Goal: Check status: Check status

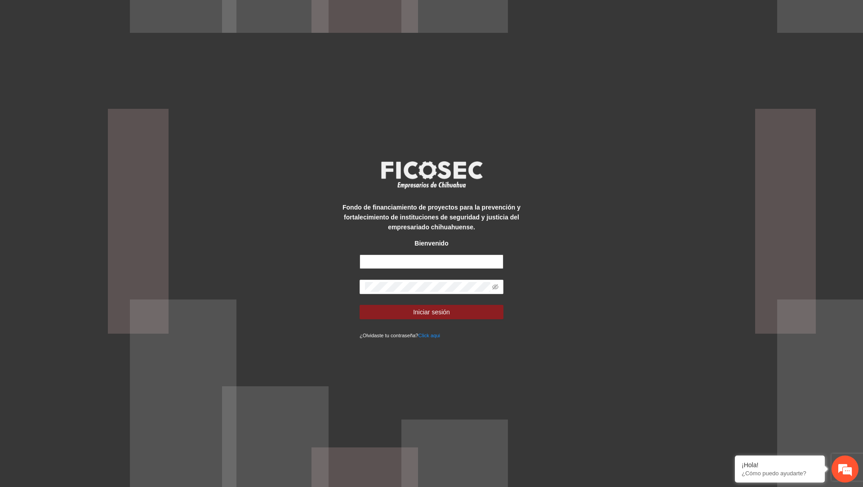
click at [428, 262] on input "text" at bounding box center [431, 261] width 144 height 14
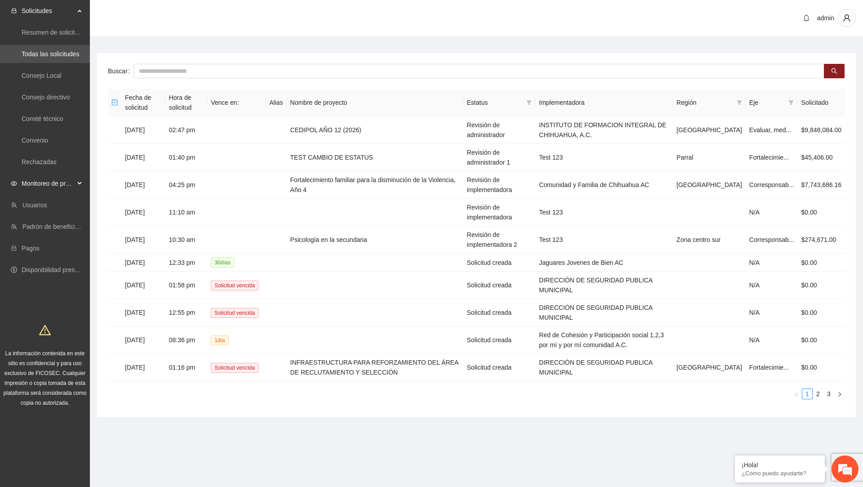
click at [75, 180] on div "Monitoreo de proyectos" at bounding box center [45, 183] width 90 height 18
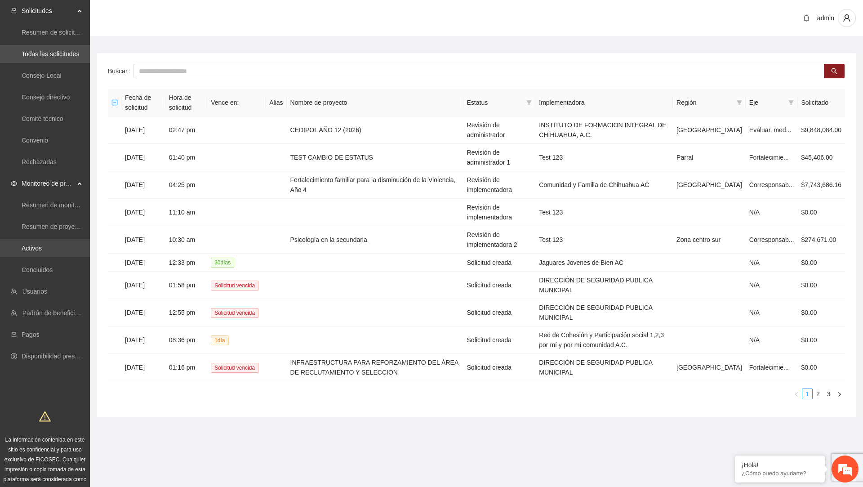
click at [42, 246] on link "Activos" at bounding box center [32, 247] width 20 height 7
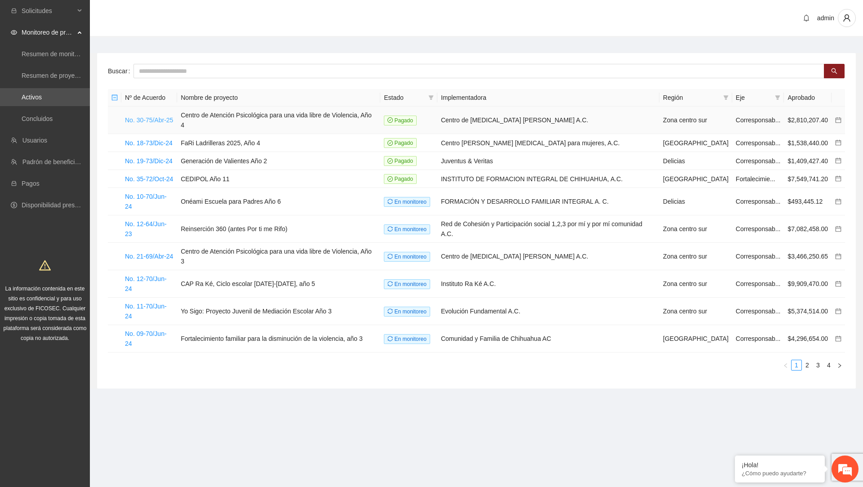
click at [151, 118] on link "No. 30-75/Abr-25" at bounding box center [149, 119] width 48 height 7
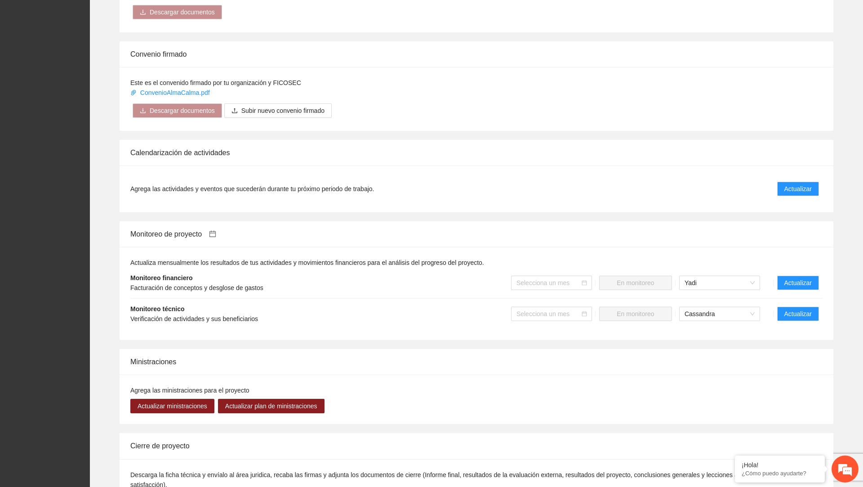
scroll to position [679, 0]
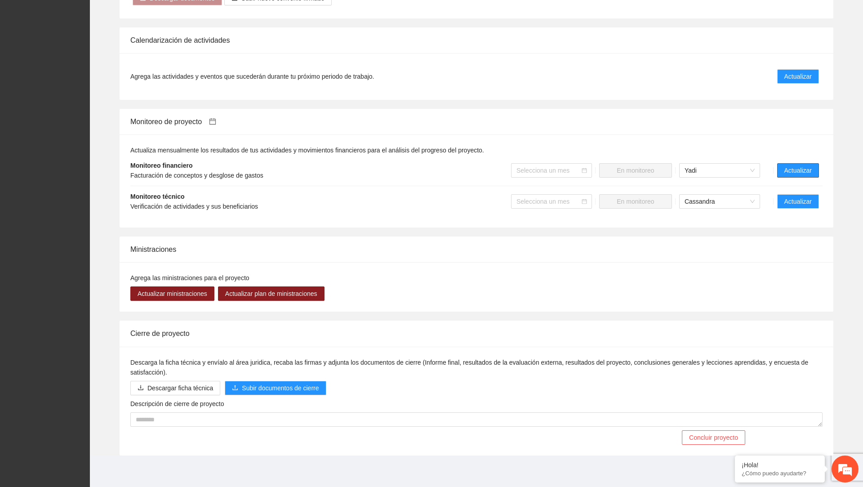
click at [800, 170] on span "Actualizar" at bounding box center [797, 170] width 27 height 10
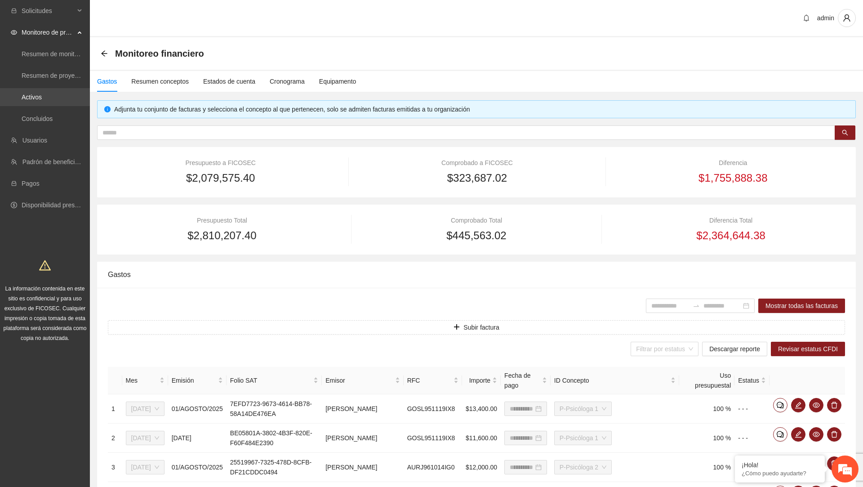
click at [42, 93] on link "Activos" at bounding box center [32, 96] width 20 height 7
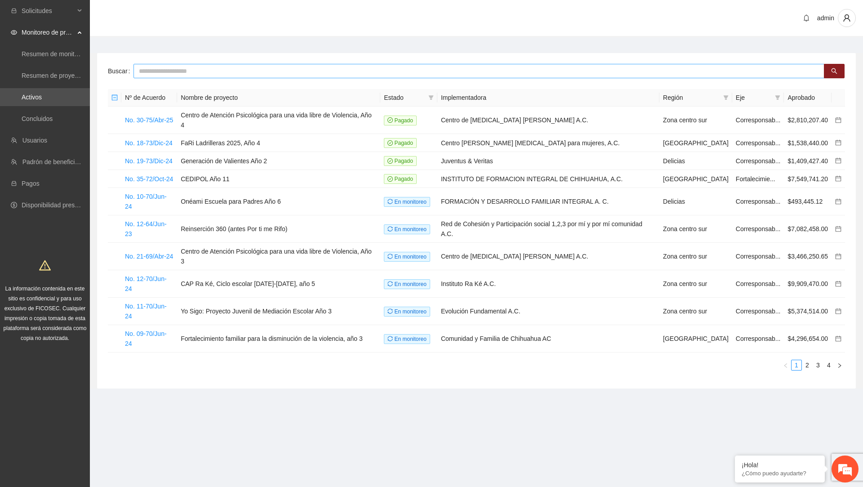
click at [239, 73] on input "text" at bounding box center [478, 71] width 691 height 14
paste input "**********"
type input "**********"
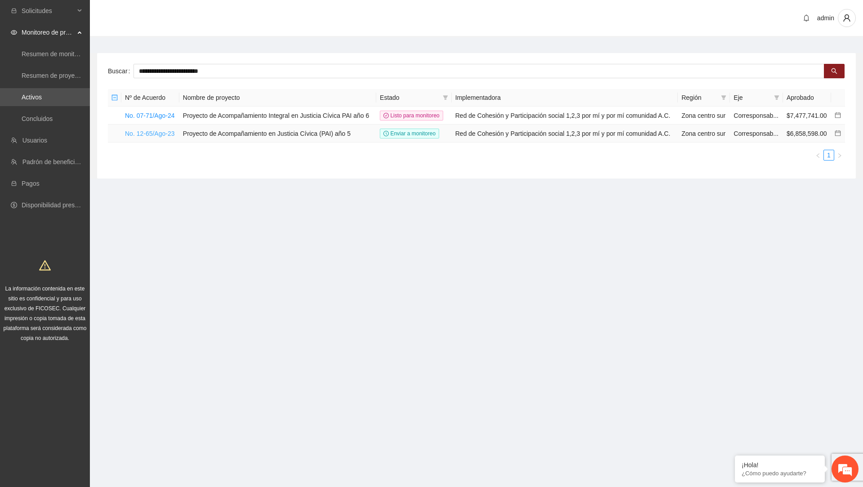
click at [150, 137] on link "No. 12-65/Ago-23" at bounding box center [150, 133] width 50 height 7
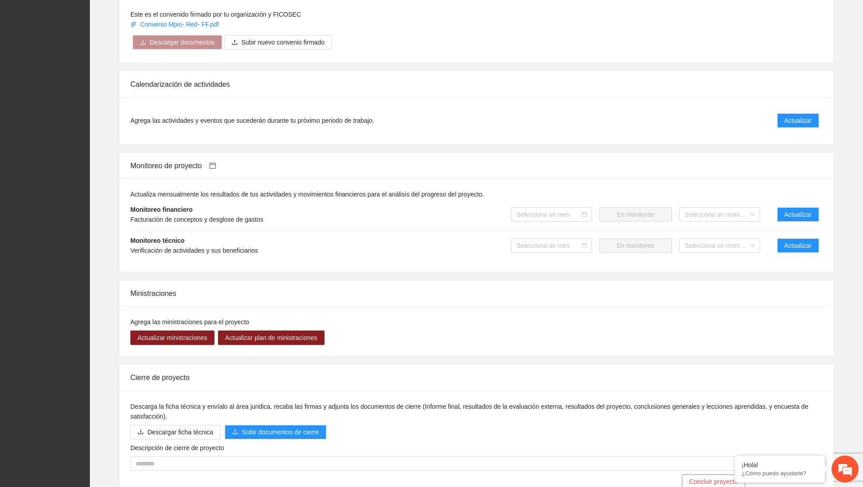
scroll to position [787, 0]
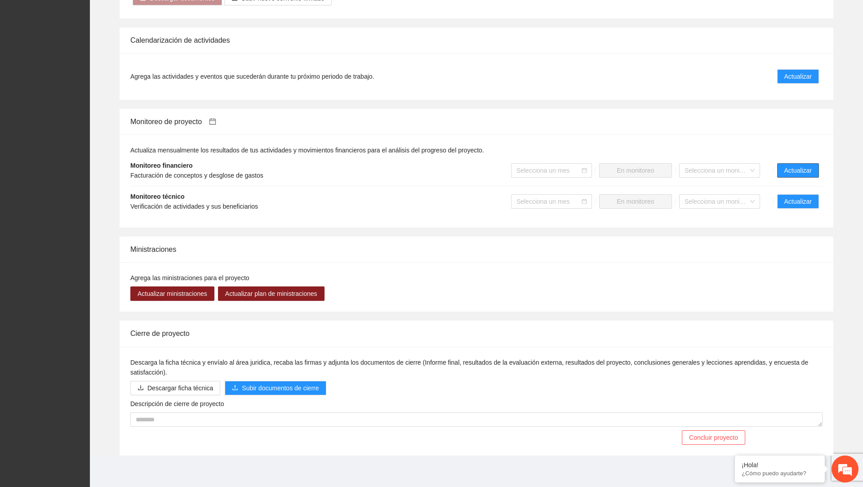
click at [798, 167] on span "Actualizar" at bounding box center [797, 170] width 27 height 10
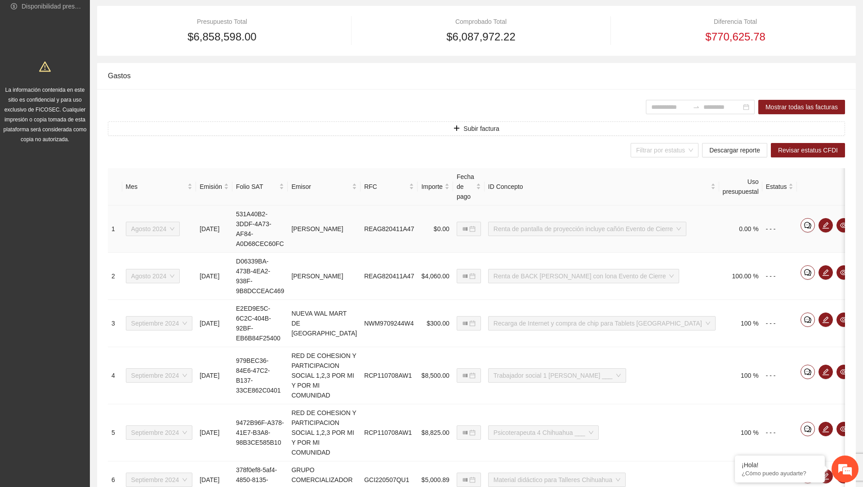
scroll to position [0, 48]
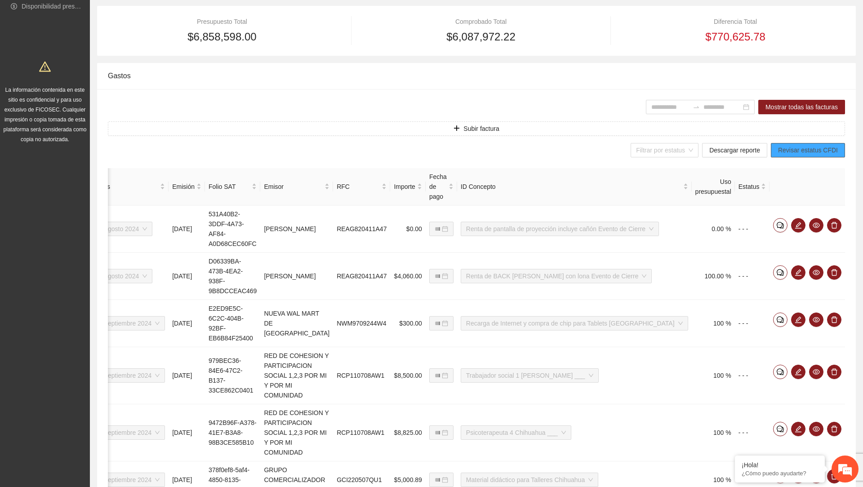
click at [806, 147] on span "Revisar estatus CFDI" at bounding box center [808, 150] width 60 height 10
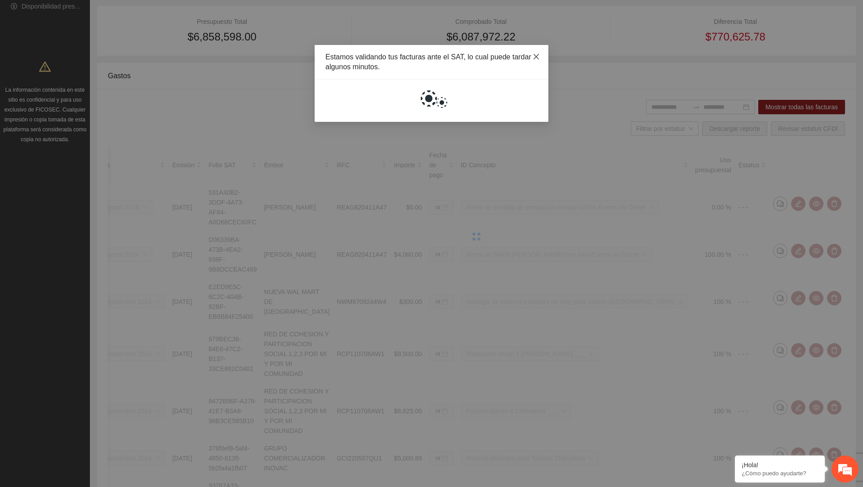
click at [534, 58] on icon "close" at bounding box center [535, 56] width 5 height 5
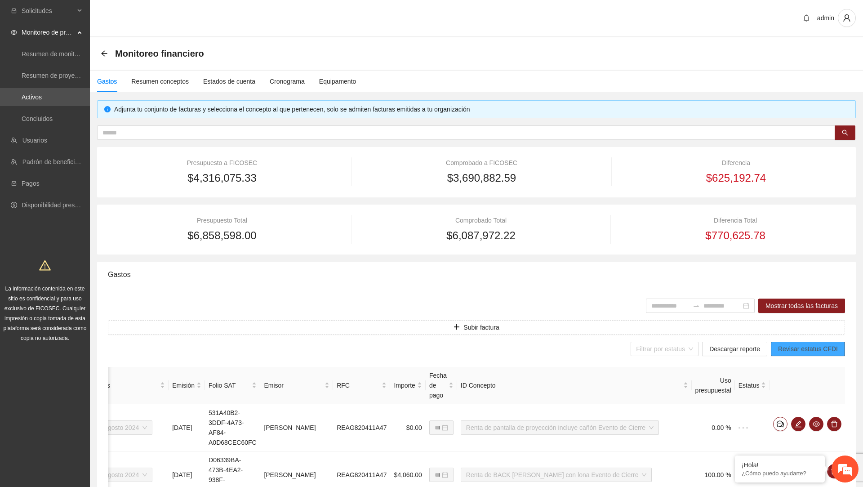
click at [790, 347] on span "Revisar estatus CFDI" at bounding box center [808, 349] width 60 height 10
